Goal: Download file/media

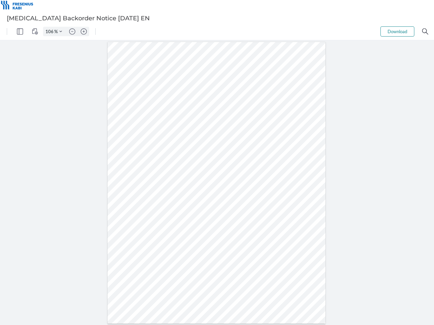
click at [20, 32] on img "Panel" at bounding box center [20, 31] width 6 height 6
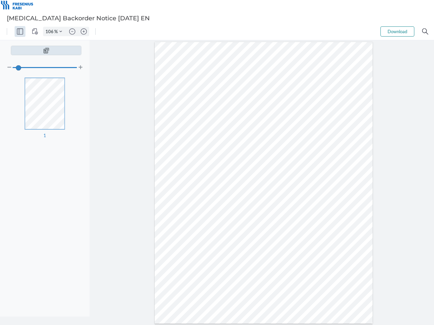
click at [35, 32] on img "View Controls" at bounding box center [35, 31] width 6 height 6
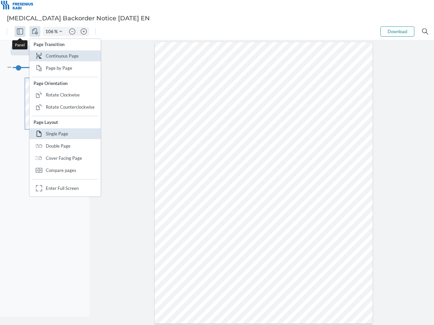
click at [50, 32] on input "106" at bounding box center [48, 31] width 11 height 6
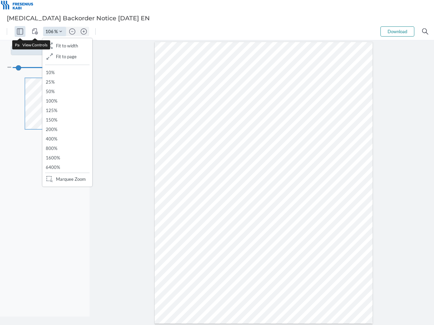
click at [61, 32] on img "Zoom Controls" at bounding box center [60, 31] width 3 height 3
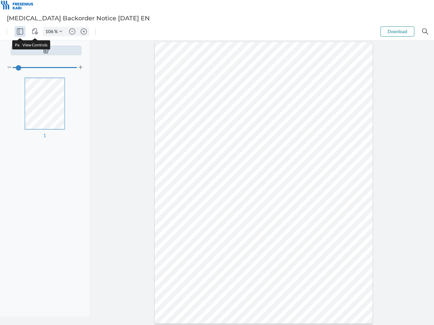
click at [72, 32] on img "Zoom out" at bounding box center [72, 31] width 6 height 6
click at [84, 32] on img "Zoom in" at bounding box center [84, 31] width 6 height 6
type input "106"
click at [397, 32] on button "Download" at bounding box center [397, 31] width 34 height 10
click at [425, 32] on img "Search" at bounding box center [425, 31] width 6 height 6
